Goal: Information Seeking & Learning: Learn about a topic

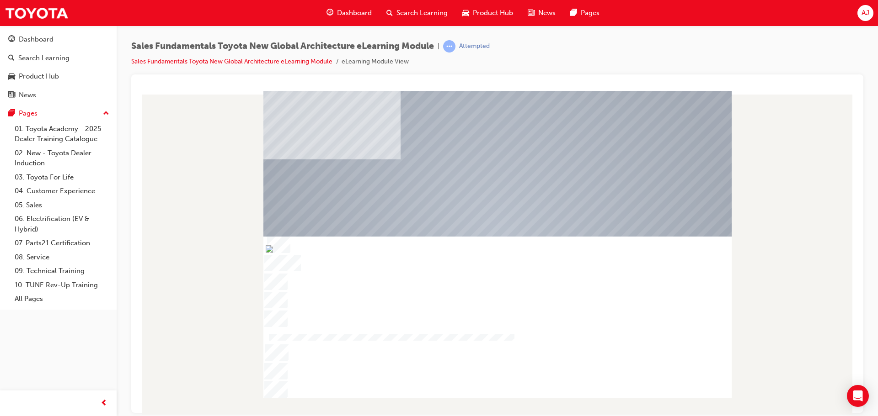
click at [389, 392] on div at bounding box center [497, 317] width 468 height 162
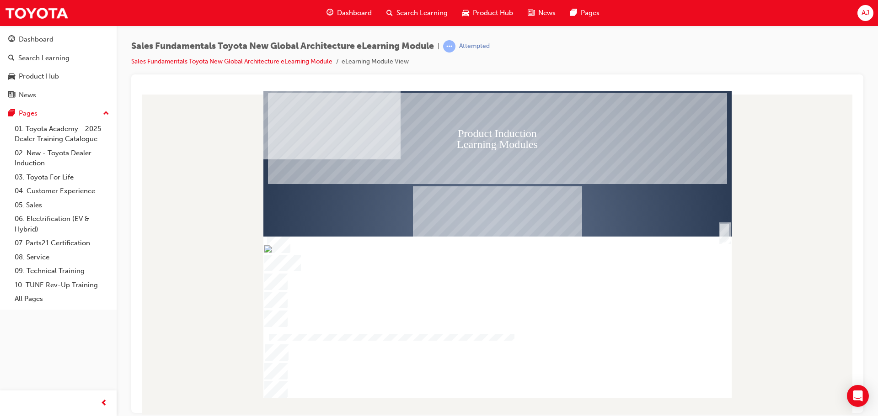
click at [468, 327] on div "Toyota New Global Architecture" at bounding box center [497, 328] width 459 height 91
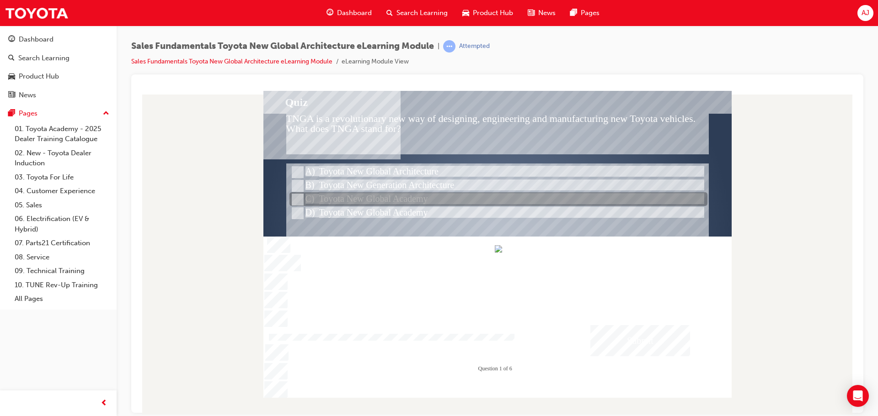
click at [359, 194] on div at bounding box center [498, 200] width 418 height 14
radio input "true"
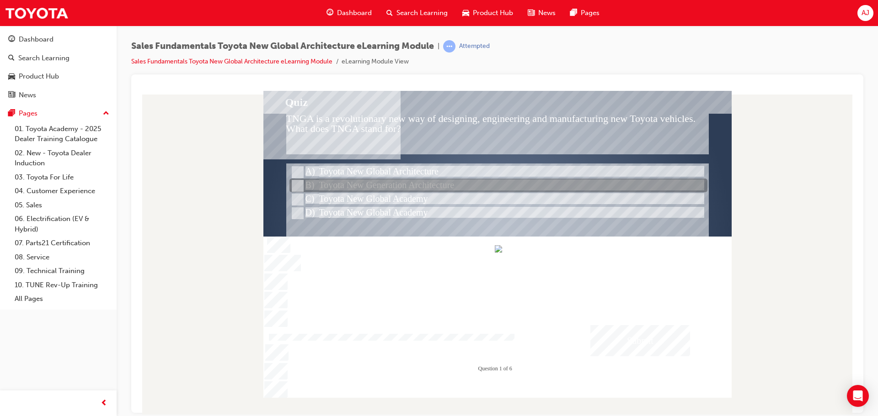
click at [381, 188] on div at bounding box center [498, 186] width 418 height 14
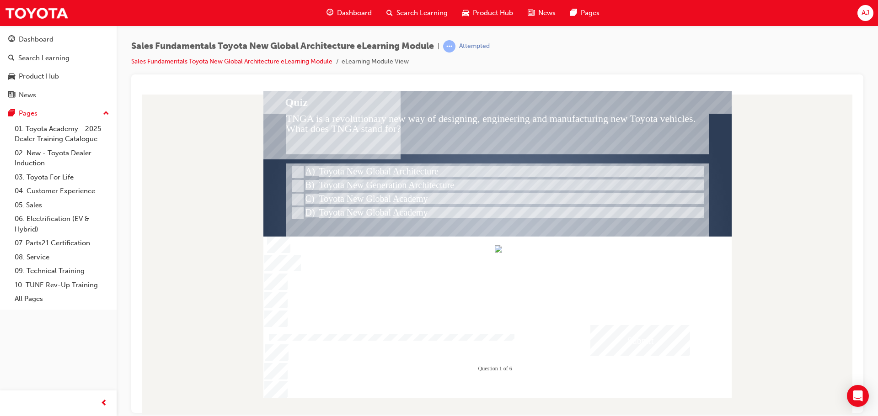
click at [630, 330] on div "Submit" at bounding box center [640, 340] width 100 height 31
click at [328, 203] on div at bounding box center [497, 244] width 468 height 307
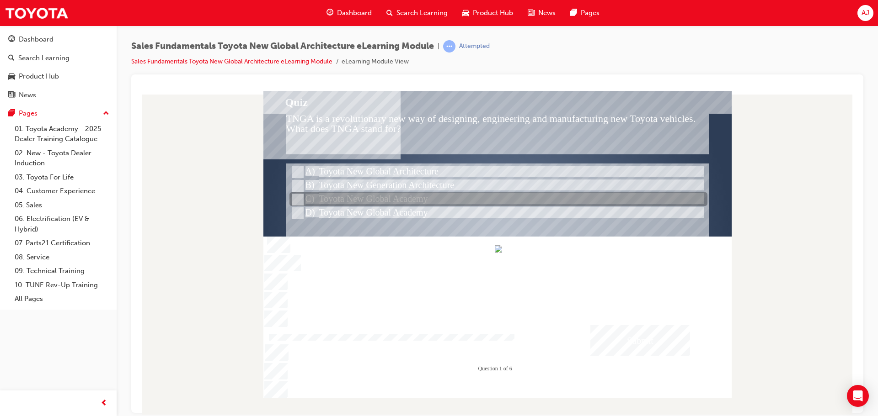
click at [331, 200] on div at bounding box center [498, 200] width 418 height 14
radio input "false"
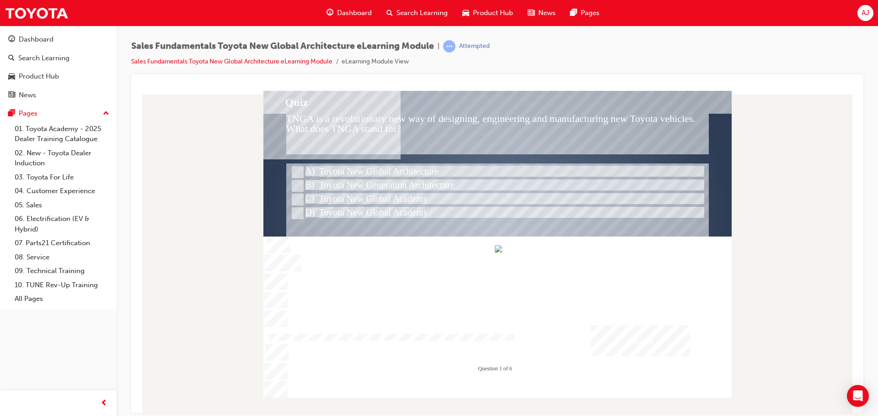
click at [631, 336] on div "Submit" at bounding box center [640, 340] width 100 height 31
click at [331, 165] on div at bounding box center [497, 244] width 468 height 307
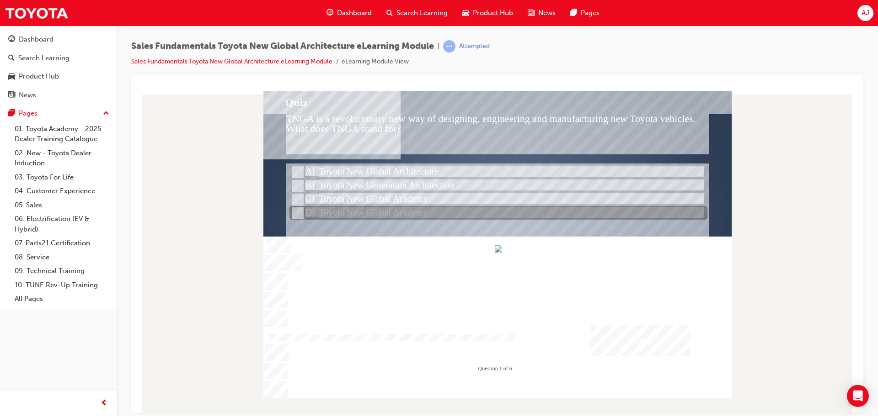
click at [357, 211] on div at bounding box center [498, 214] width 418 height 14
radio input "false"
radio input "true"
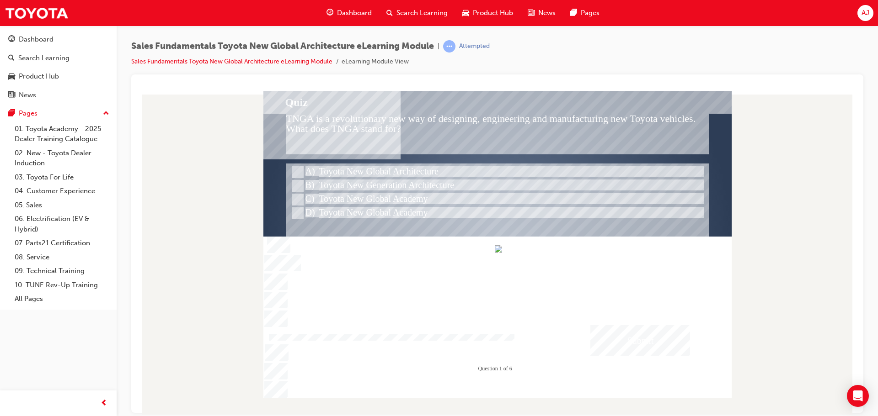
click at [647, 355] on div "Submit" at bounding box center [640, 340] width 100 height 31
click at [352, 170] on div at bounding box center [497, 244] width 468 height 307
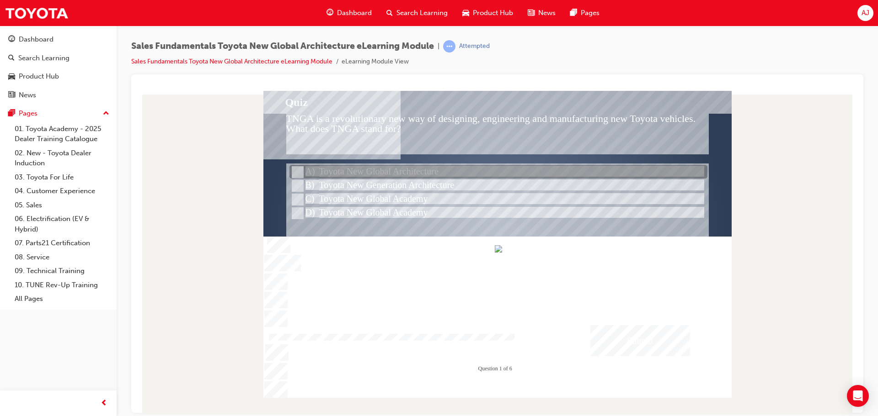
click at [352, 170] on div at bounding box center [498, 172] width 418 height 14
radio input "true"
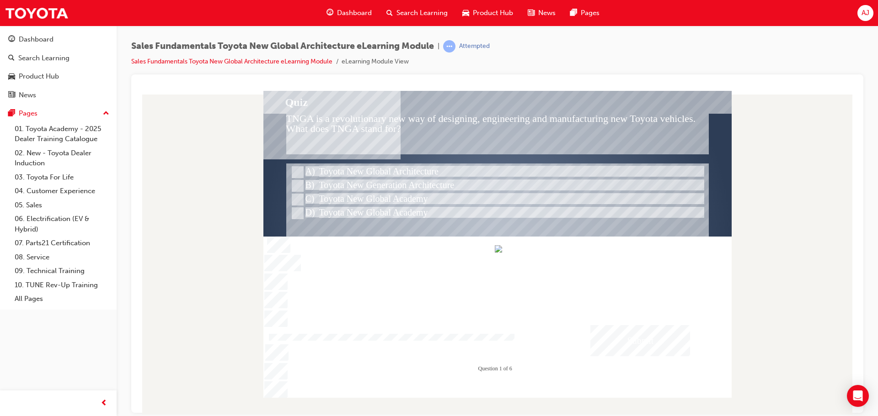
click at [623, 342] on div "Submit" at bounding box center [640, 340] width 100 height 31
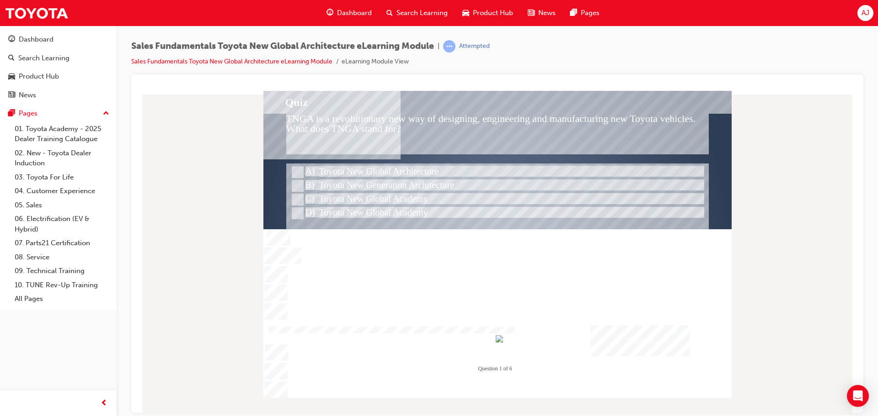
click at [694, 355] on div at bounding box center [497, 233] width 468 height 263
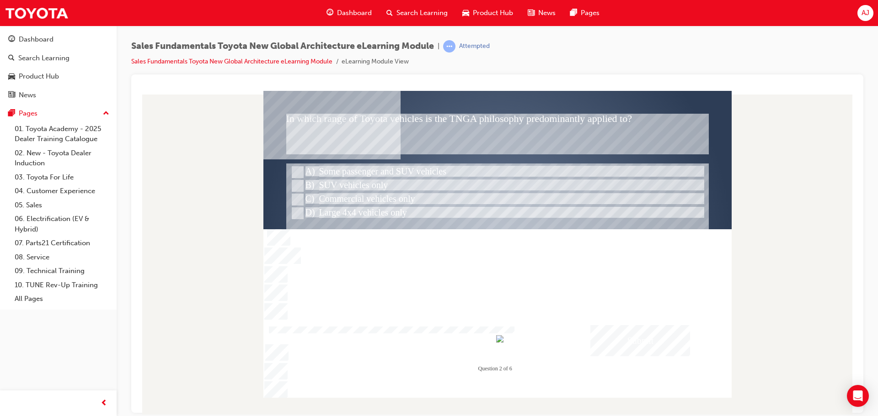
click at [671, 341] on div "Submit" at bounding box center [640, 340] width 100 height 31
click at [359, 172] on div at bounding box center [497, 244] width 468 height 307
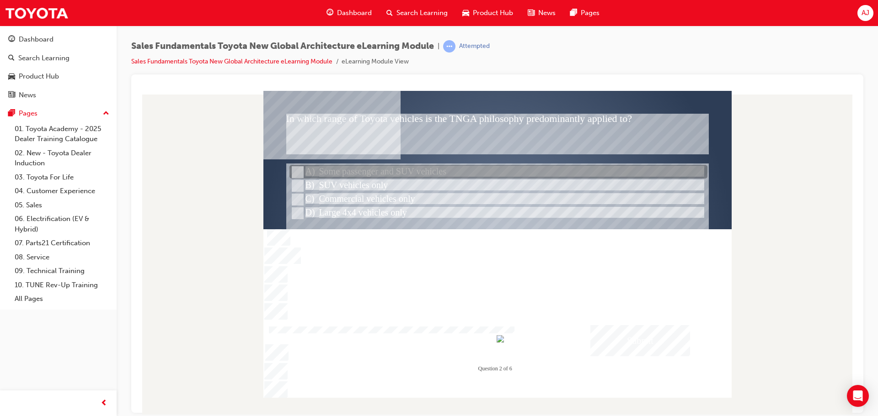
click at [399, 171] on div at bounding box center [498, 172] width 418 height 14
radio input "true"
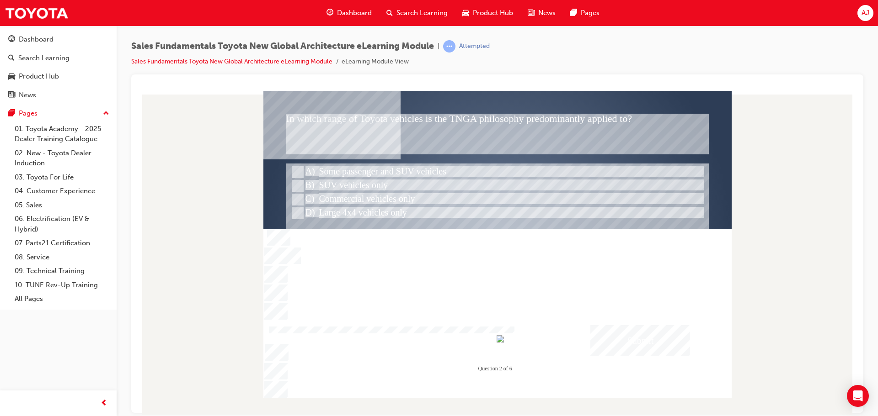
click at [618, 343] on div "Submit" at bounding box center [640, 340] width 100 height 31
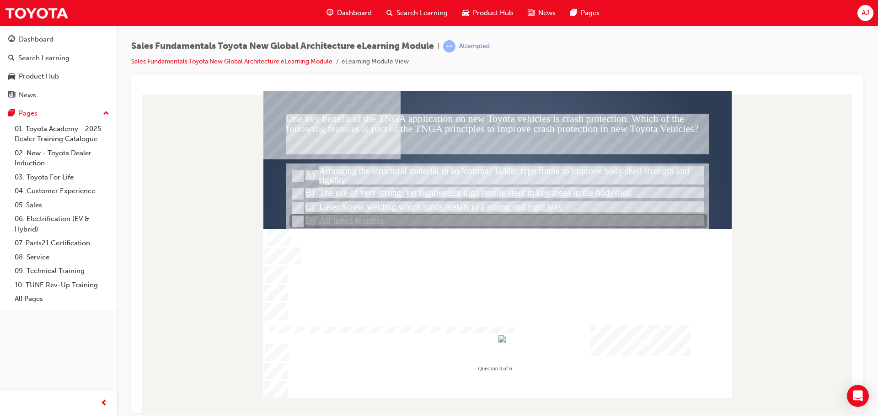
click at [400, 226] on div at bounding box center [498, 222] width 418 height 14
radio input "true"
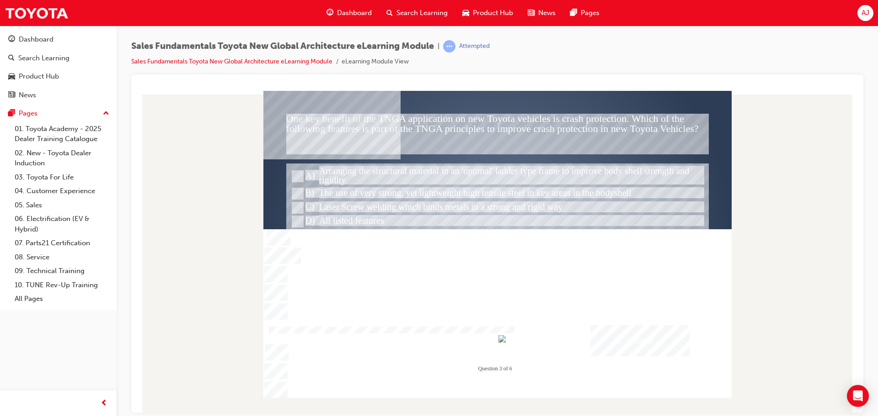
click at [627, 339] on div "Submit" at bounding box center [640, 340] width 100 height 31
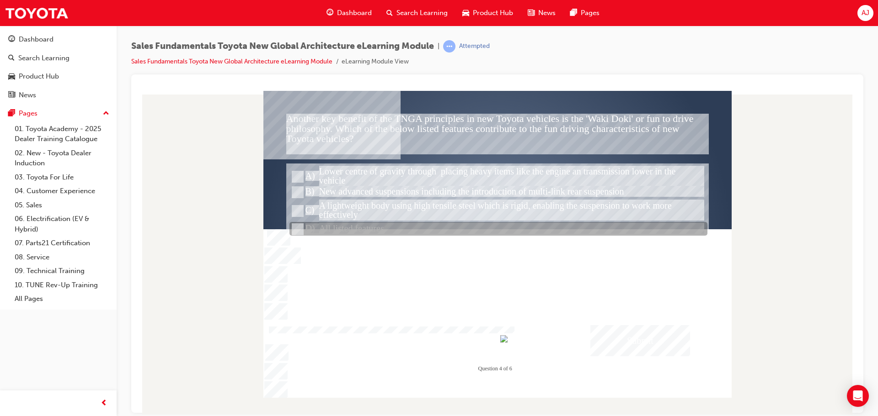
click at [384, 229] on div at bounding box center [498, 230] width 418 height 14
radio input "true"
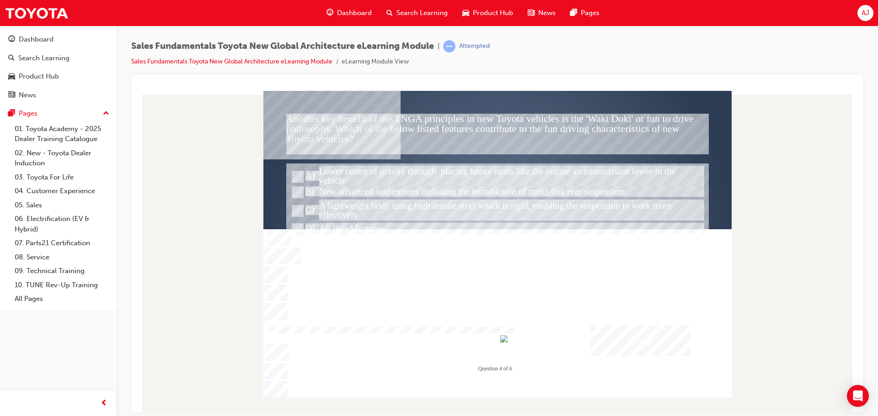
click at [633, 343] on div "Submit" at bounding box center [640, 340] width 100 height 31
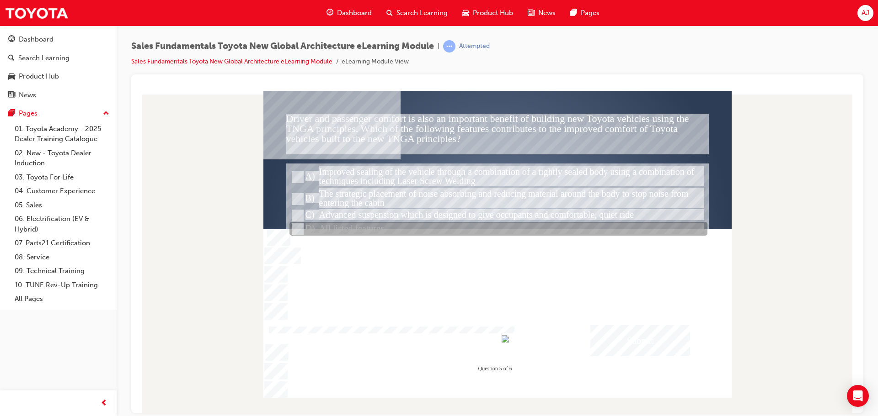
click at [395, 226] on div at bounding box center [498, 230] width 418 height 14
radio input "true"
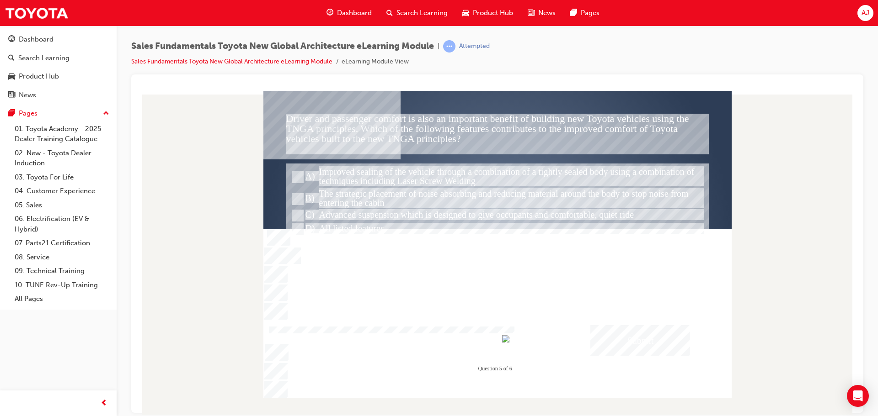
click at [625, 344] on div "Submit" at bounding box center [640, 340] width 100 height 31
click at [383, 239] on div at bounding box center [497, 220] width 422 height 114
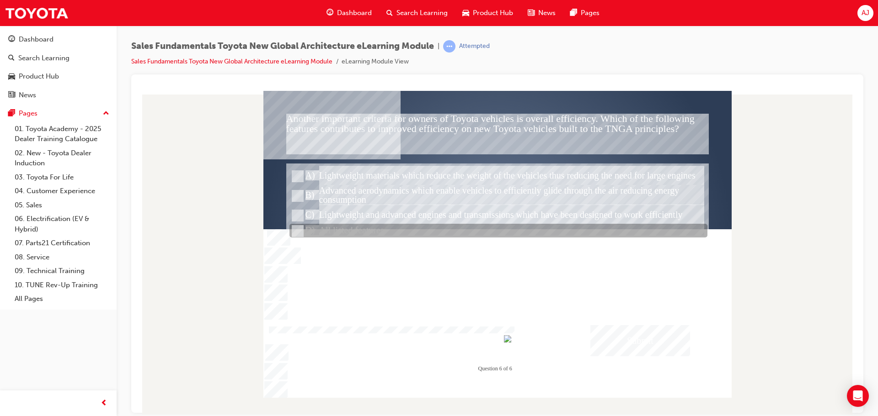
click at [385, 236] on div at bounding box center [498, 231] width 418 height 14
radio input "true"
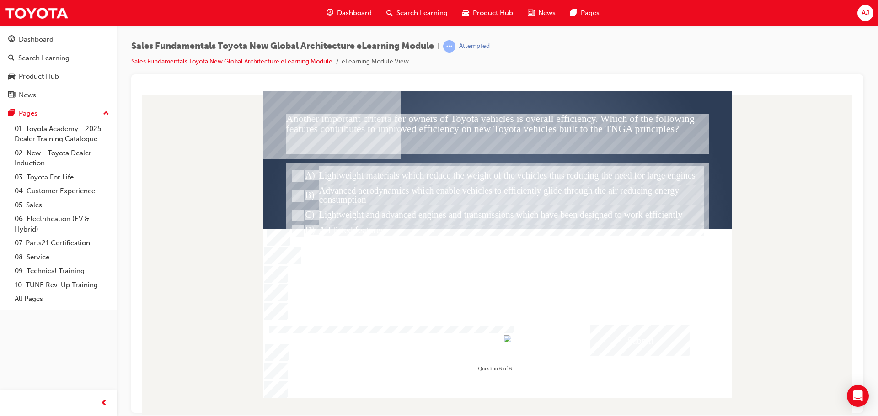
click at [661, 347] on div "Submit" at bounding box center [640, 340] width 100 height 31
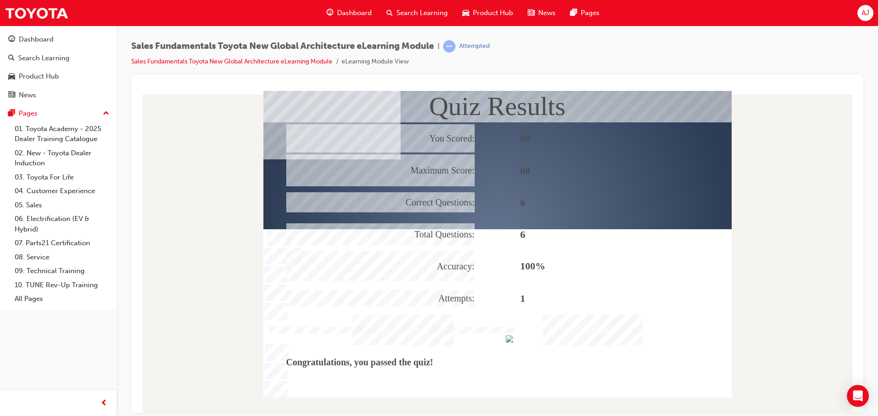
click at [579, 329] on div "Continue" at bounding box center [592, 329] width 101 height 31
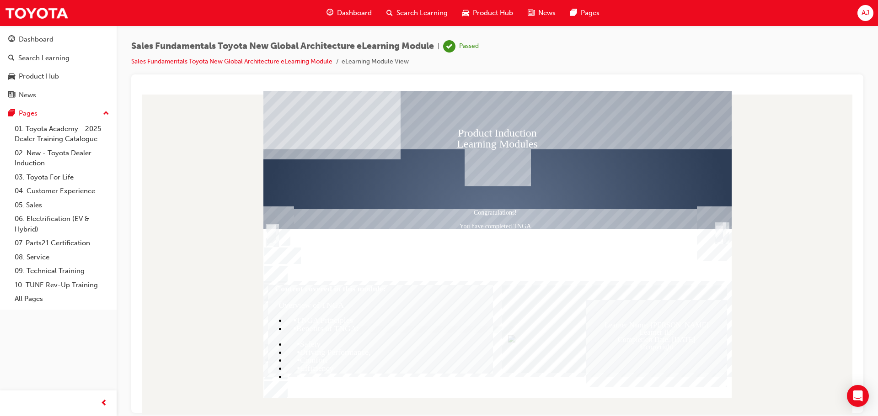
click at [719, 240] on div "Trigger this button to exit" at bounding box center [718, 244] width 9 height 20
click at [345, 14] on span "Dashboard" at bounding box center [354, 13] width 35 height 11
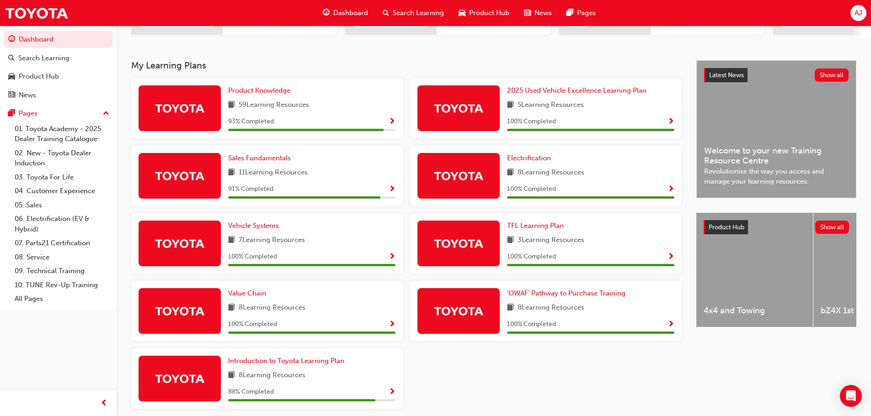
scroll to position [183, 0]
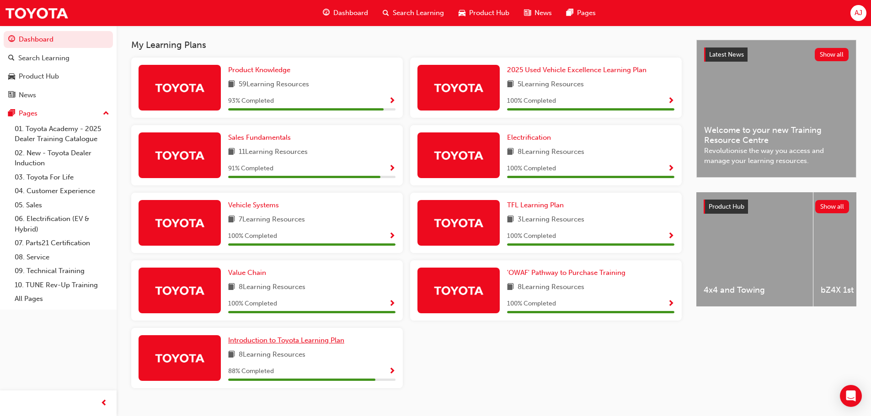
click at [290, 345] on span "Introduction to Toyota Learning Plan" at bounding box center [286, 340] width 116 height 8
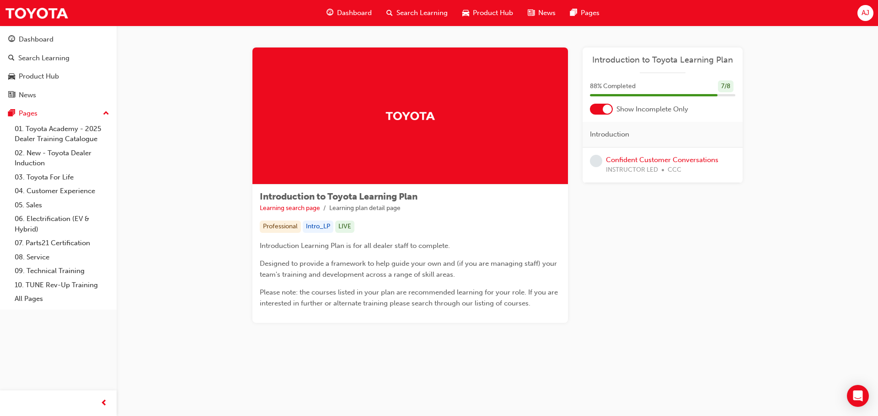
click at [359, 5] on div "Dashboard" at bounding box center [349, 13] width 60 height 19
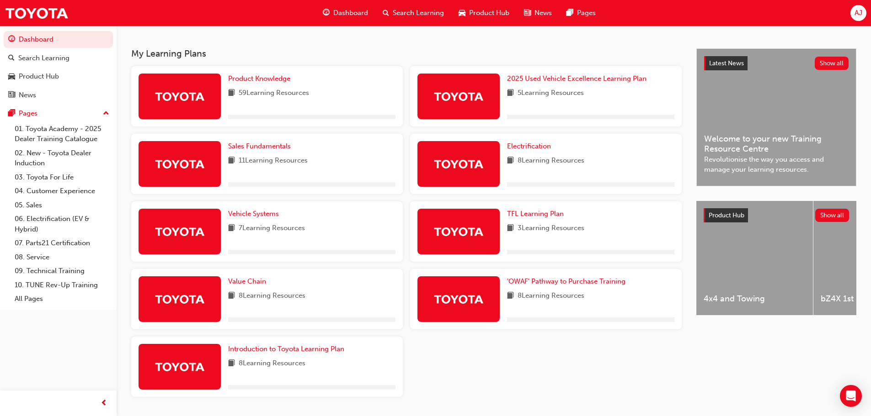
scroll to position [183, 0]
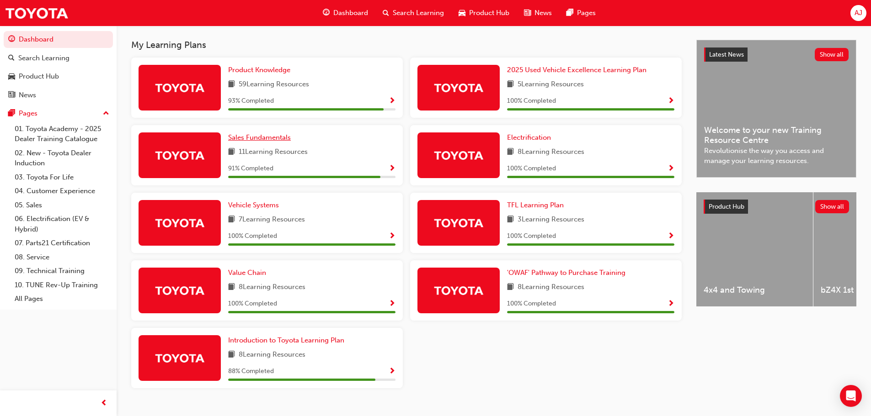
click at [260, 140] on span "Sales Fundamentals" at bounding box center [259, 137] width 63 height 8
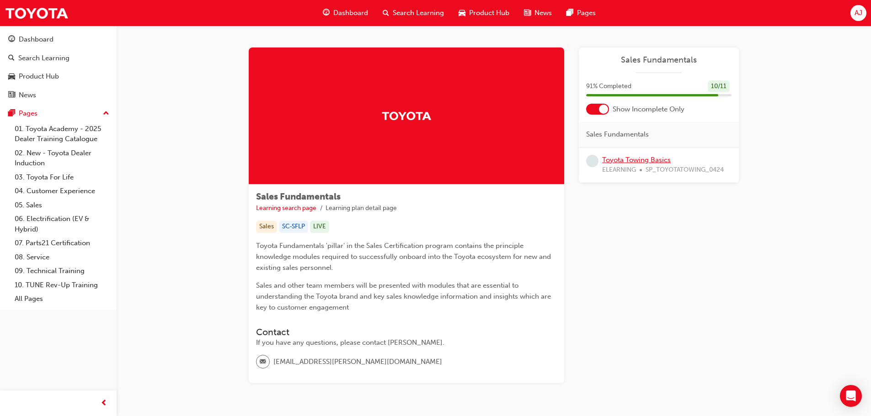
click at [623, 158] on link "Toyota Towing Basics" at bounding box center [636, 160] width 69 height 8
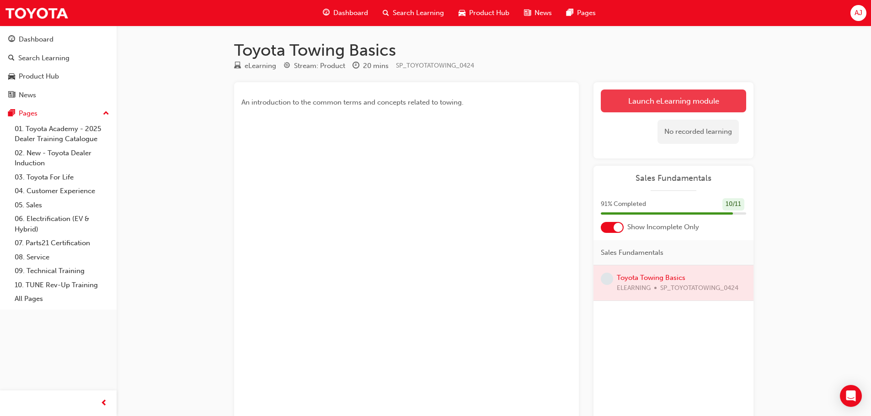
click at [613, 100] on link "Launch eLearning module" at bounding box center [673, 101] width 145 height 23
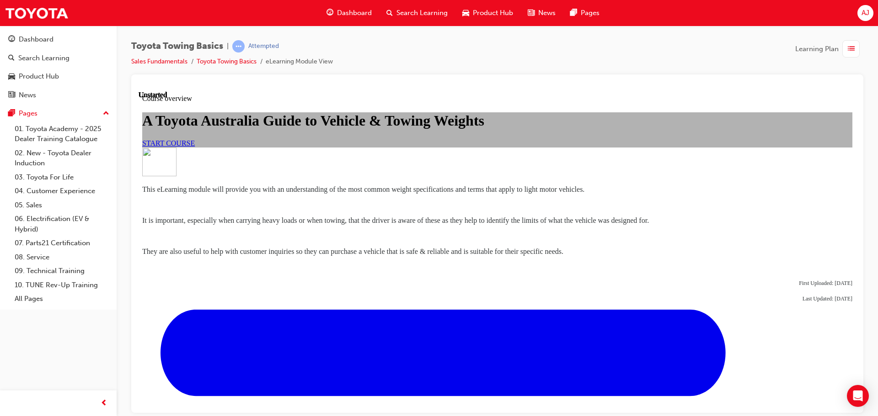
click at [195, 147] on span "START COURSE" at bounding box center [168, 143] width 53 height 8
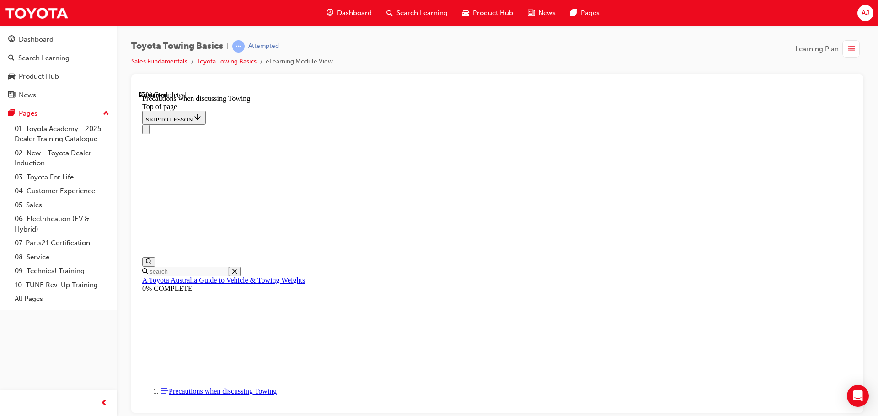
scroll to position [714, 0]
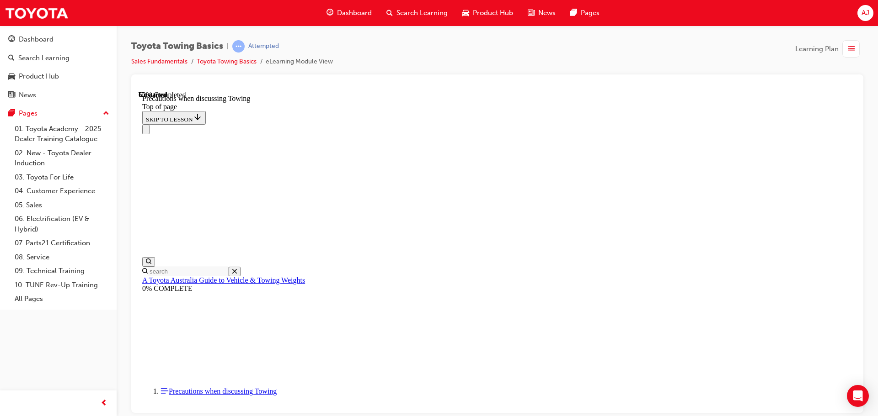
drag, startPoint x: 526, startPoint y: 397, endPoint x: 522, endPoint y: 396, distance: 4.7
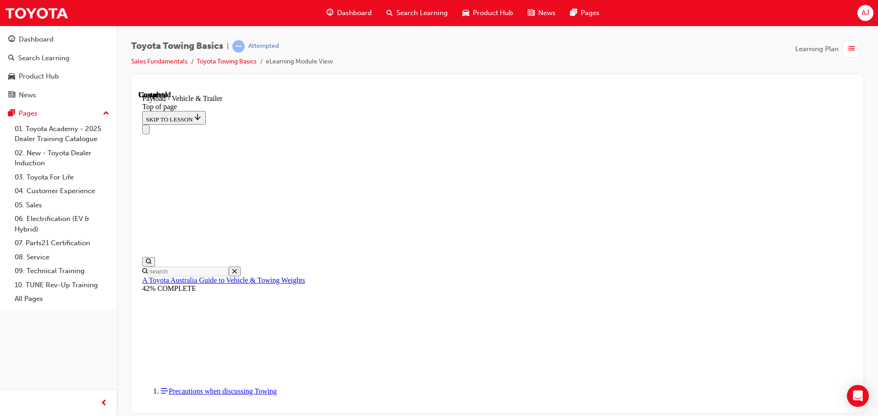
scroll to position [56, 0]
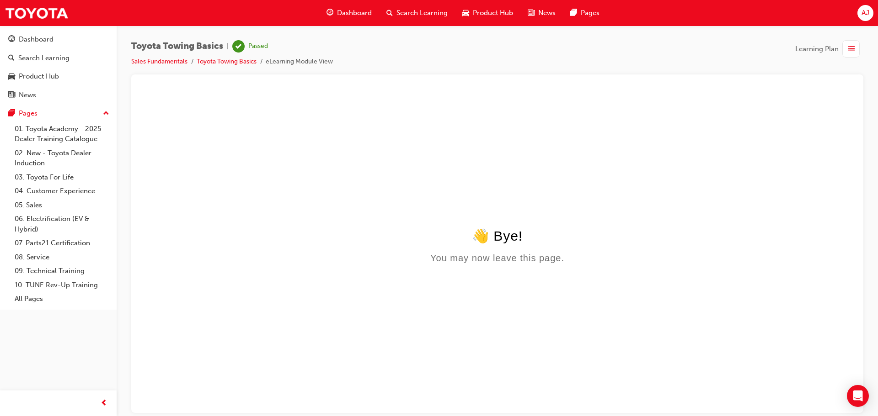
click at [346, 5] on div "Dashboard" at bounding box center [349, 13] width 60 height 19
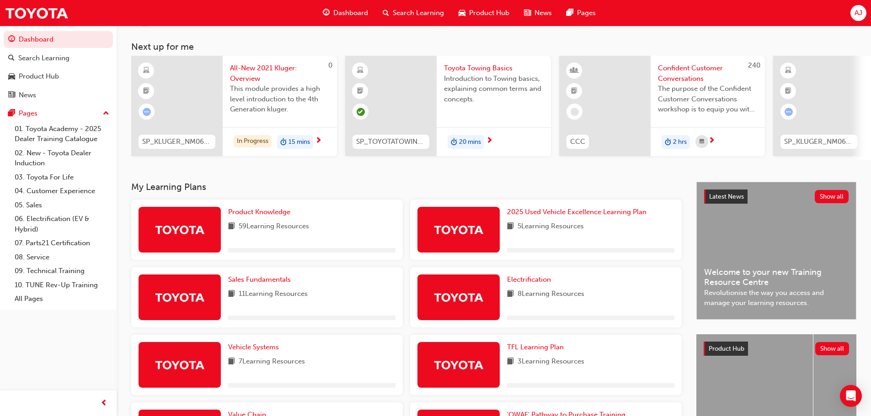
scroll to position [137, 0]
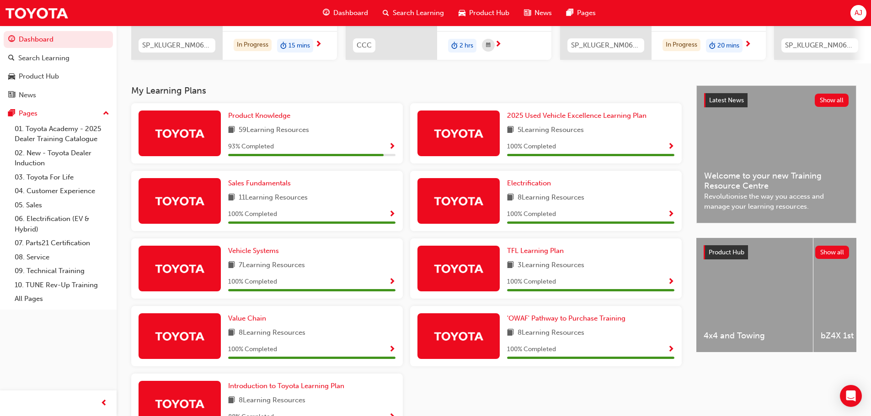
click at [272, 113] on div "Product Knowledge 59 Learning Resources 93 % Completed" at bounding box center [267, 133] width 272 height 60
click at [270, 119] on span "Product Knowledge" at bounding box center [259, 116] width 62 height 8
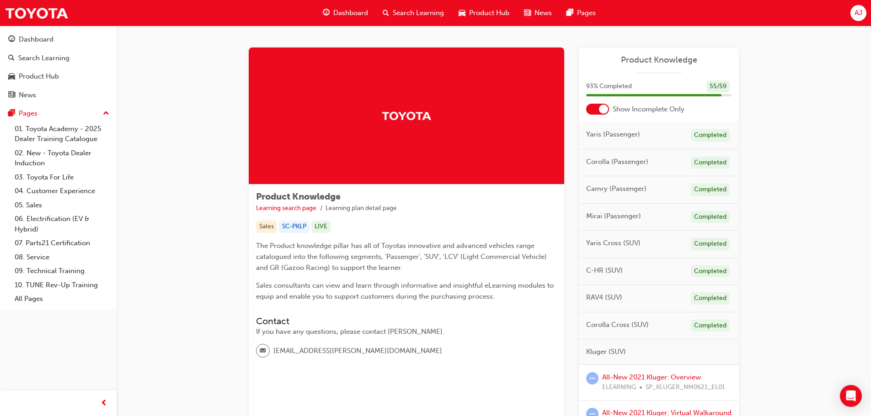
click at [358, 11] on span "Dashboard" at bounding box center [350, 13] width 35 height 11
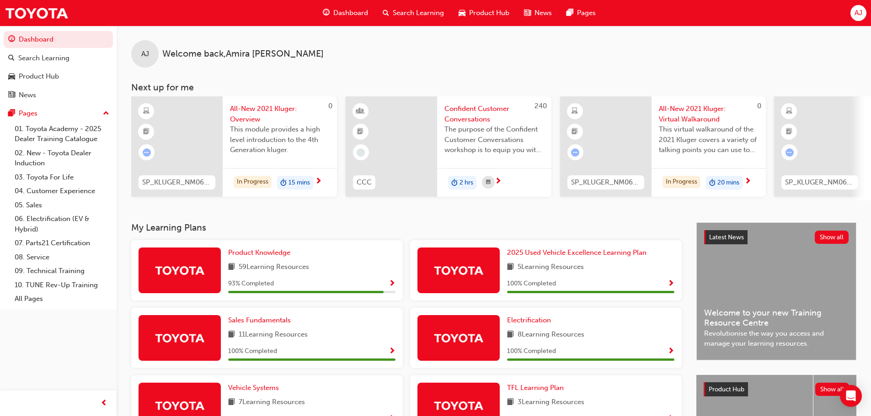
click at [478, 116] on span "Confident Customer Conversations" at bounding box center [494, 114] width 100 height 21
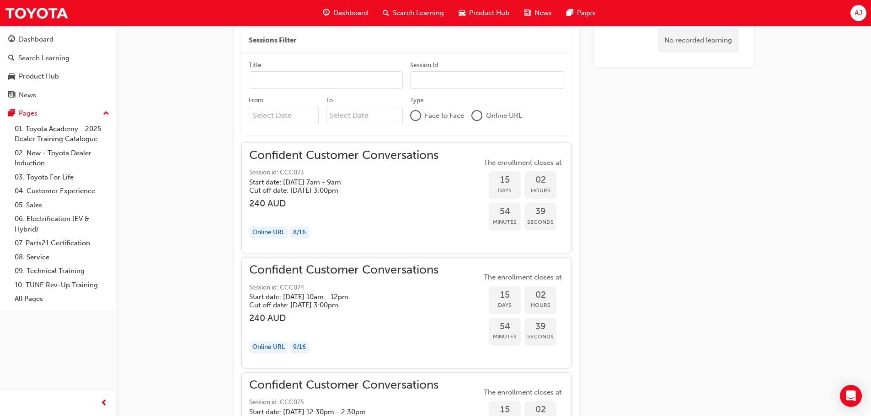
scroll to position [740, 0]
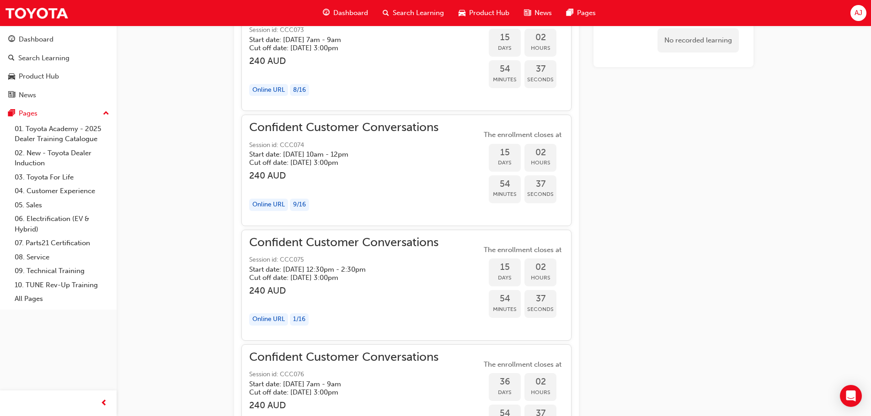
click at [341, 20] on div "Dashboard" at bounding box center [345, 13] width 60 height 19
